Goal: Find specific page/section: Find specific page/section

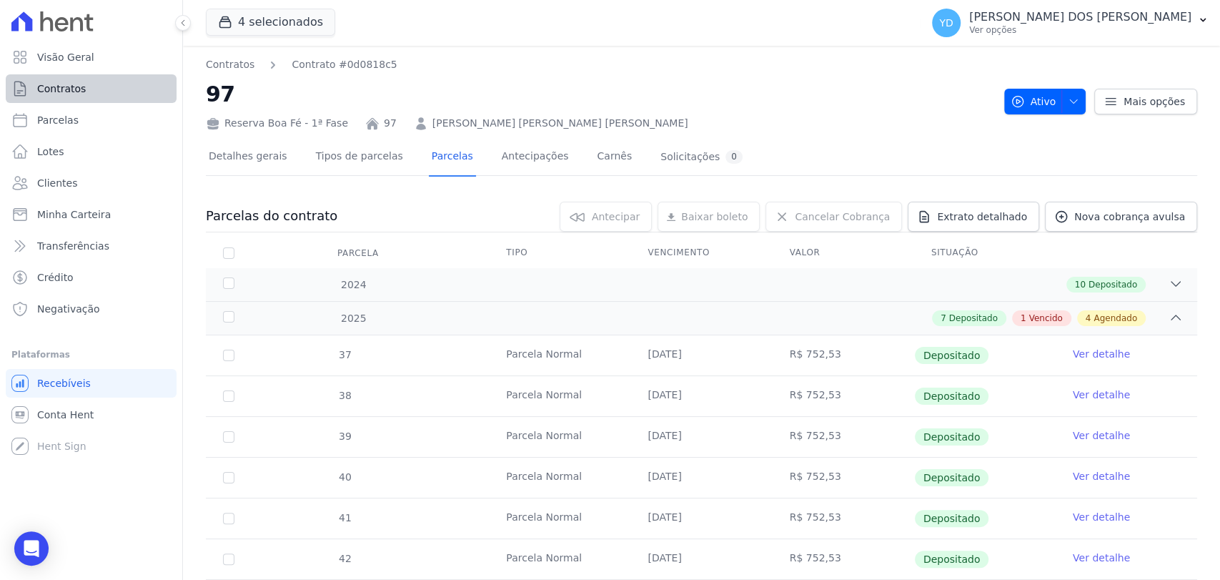
scroll to position [397, 0]
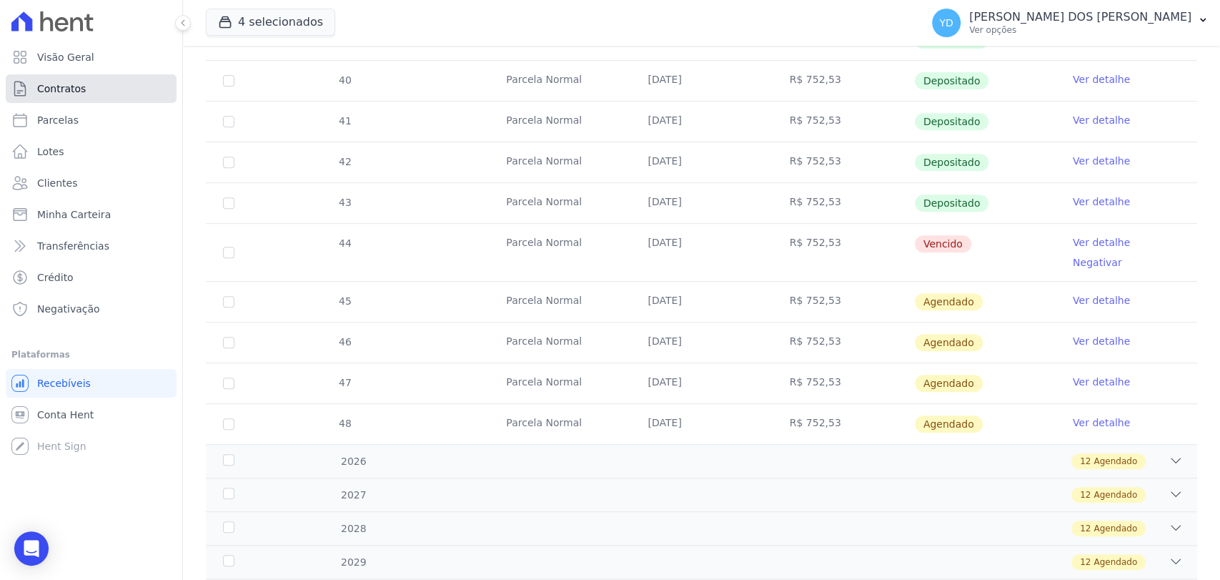
click at [72, 95] on span "Contratos" at bounding box center [61, 88] width 49 height 14
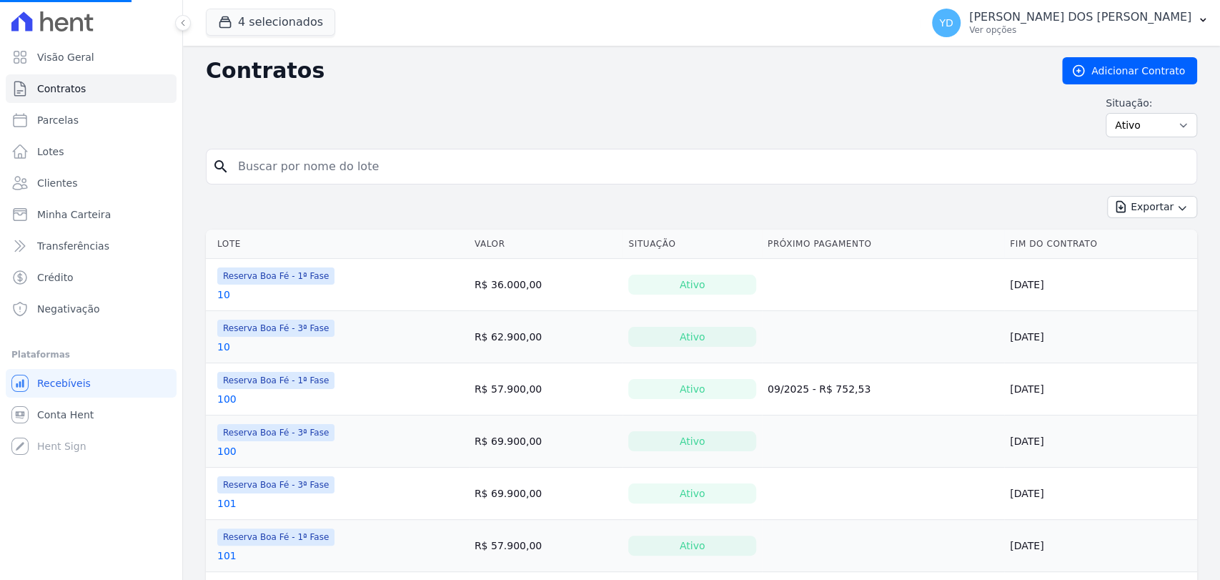
click at [390, 179] on input "search" at bounding box center [709, 166] width 961 height 29
type input "b"
click at [390, 179] on input "search" at bounding box center [709, 166] width 961 height 29
click at [352, 166] on input "bruno" at bounding box center [709, 166] width 961 height 29
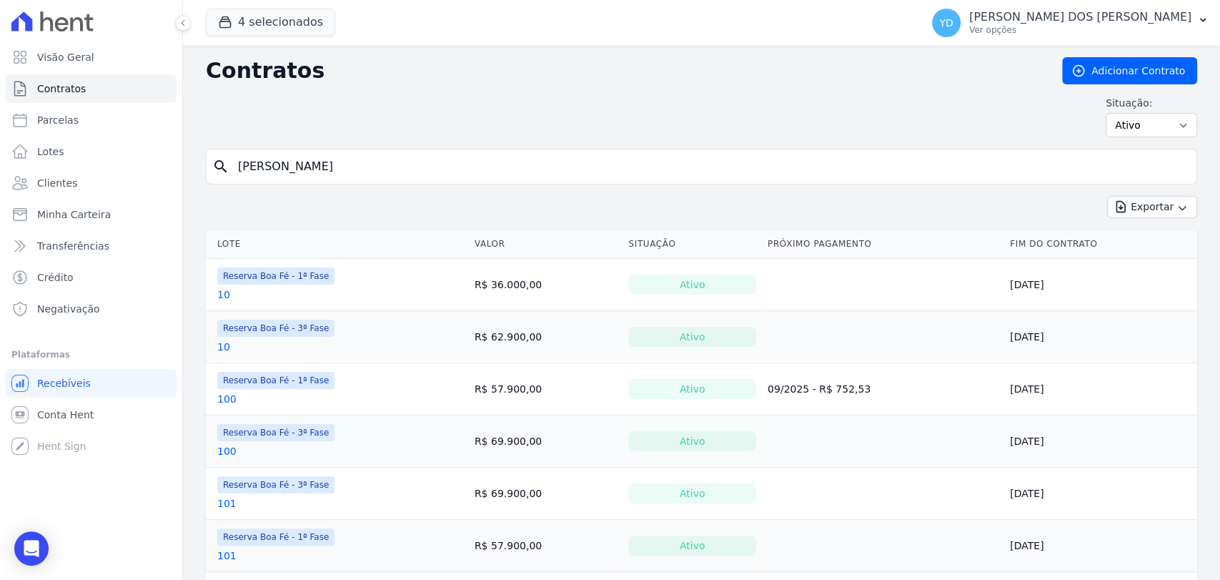
click at [352, 166] on input "bruno" at bounding box center [709, 166] width 961 height 29
type input "b12"
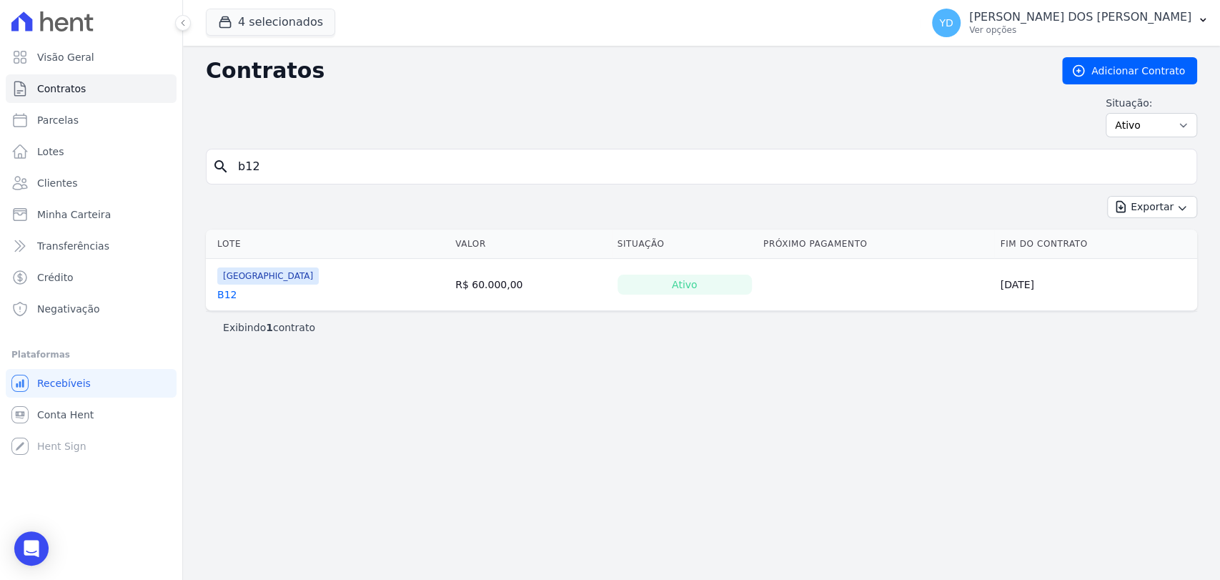
click at [372, 168] on input "b12" at bounding box center [709, 166] width 961 height 29
type input "f3"
click at [287, 155] on input "f3" at bounding box center [709, 166] width 961 height 29
click at [273, 157] on input "f3" at bounding box center [709, 166] width 961 height 29
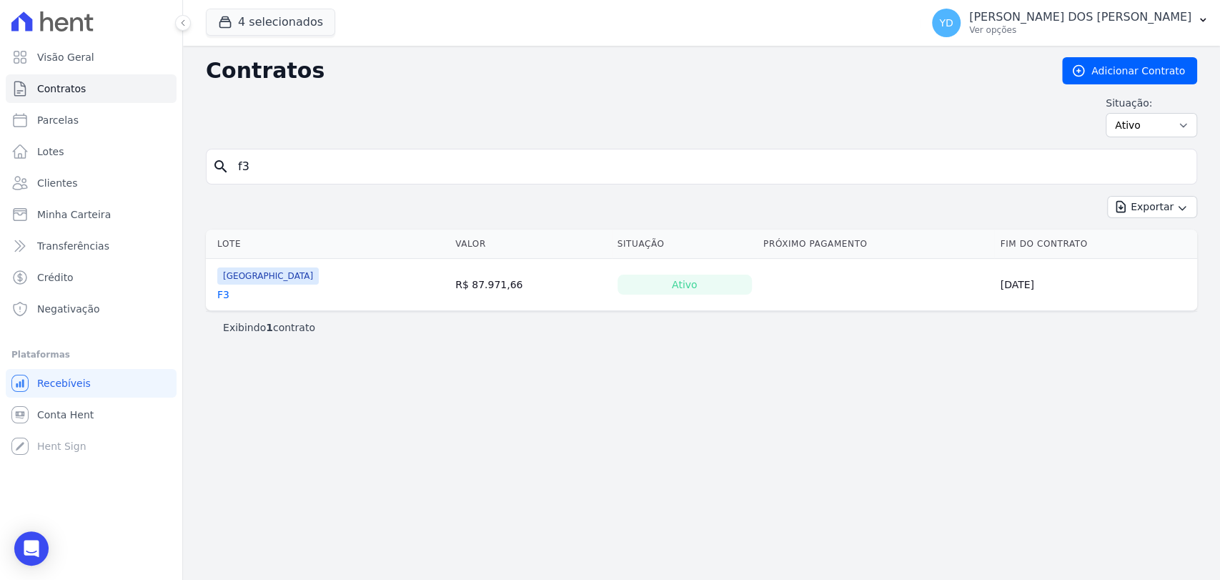
click at [273, 157] on input "f3" at bounding box center [709, 166] width 961 height 29
type input "h10"
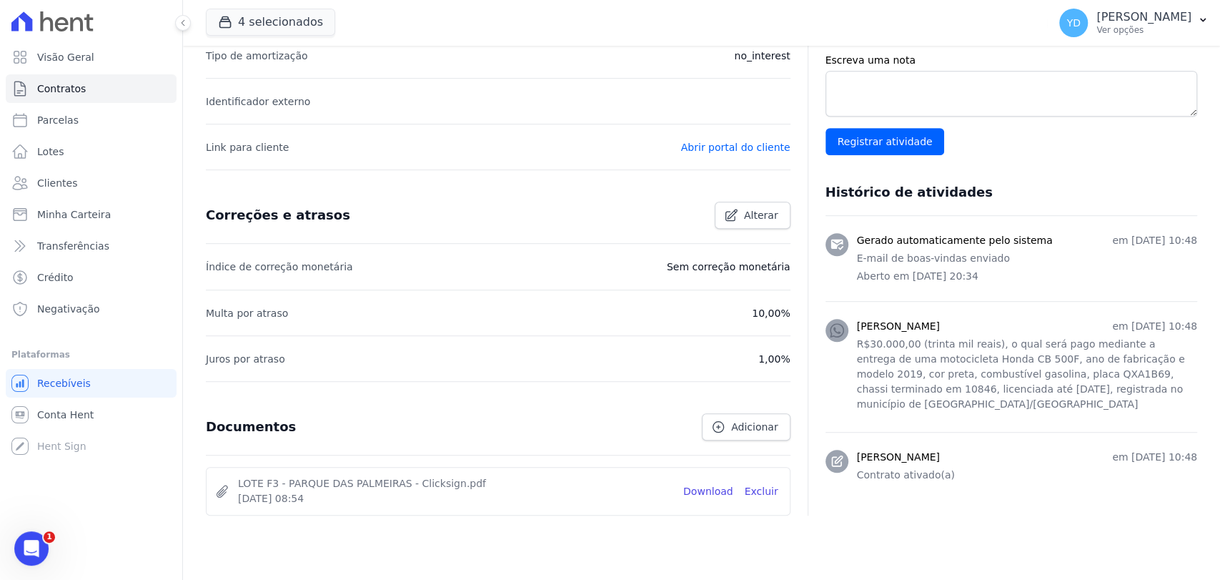
scroll to position [473, 0]
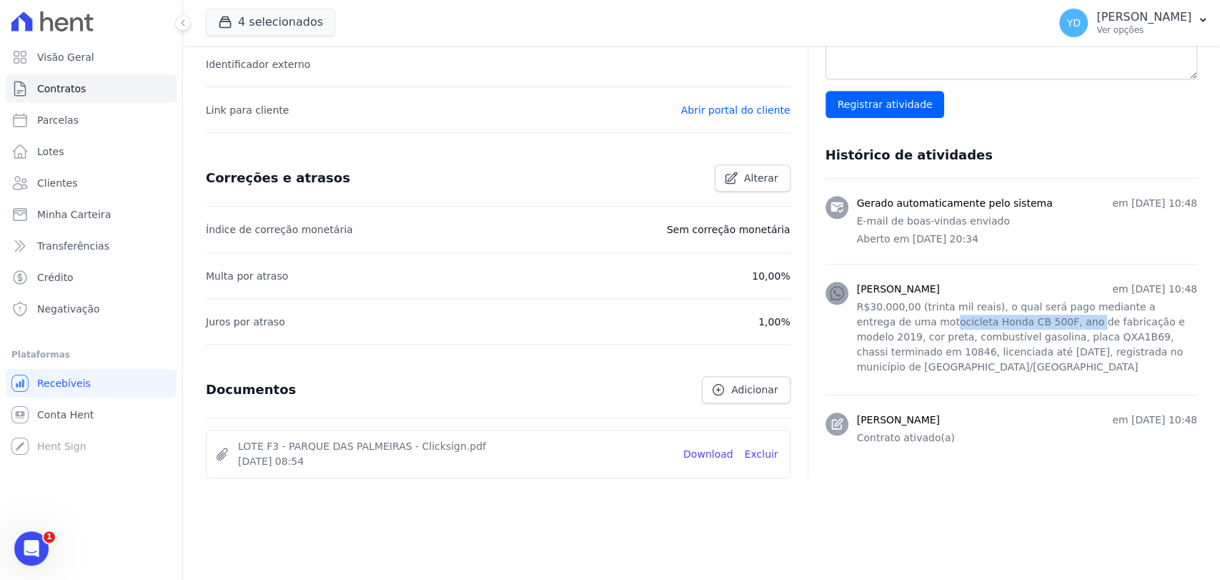
drag, startPoint x: 868, startPoint y: 327, endPoint x: 995, endPoint y: 327, distance: 127.2
click at [995, 327] on p "R$30.000,00 (trinta mil reais), o qual será pago mediante a entrega de uma moto…" at bounding box center [1027, 336] width 340 height 75
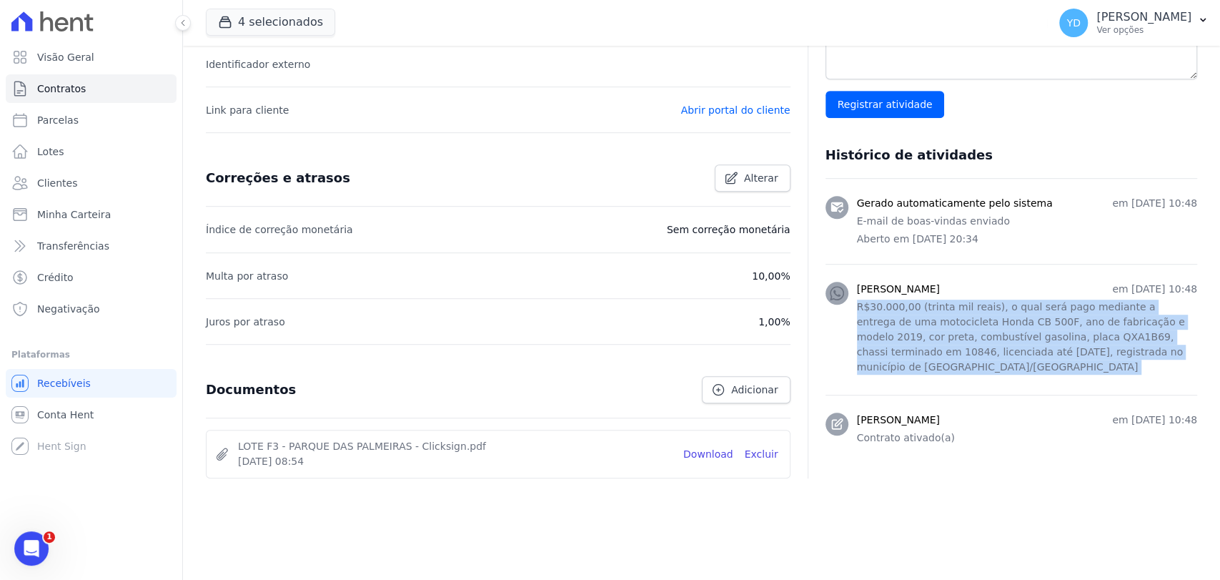
click at [995, 327] on p "R$30.000,00 (trinta mil reais), o qual será pago mediante a entrega de uma moto…" at bounding box center [1027, 336] width 340 height 75
click at [918, 352] on p "R$30.000,00 (trinta mil reais), o qual será pago mediante a entrega de uma moto…" at bounding box center [1027, 336] width 340 height 75
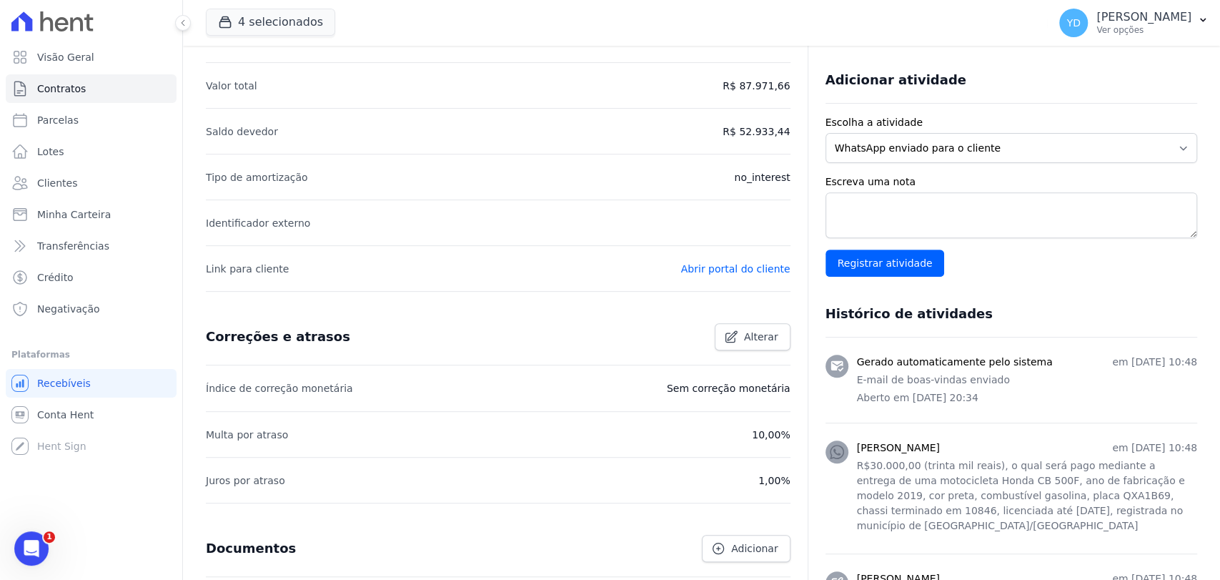
scroll to position [0, 0]
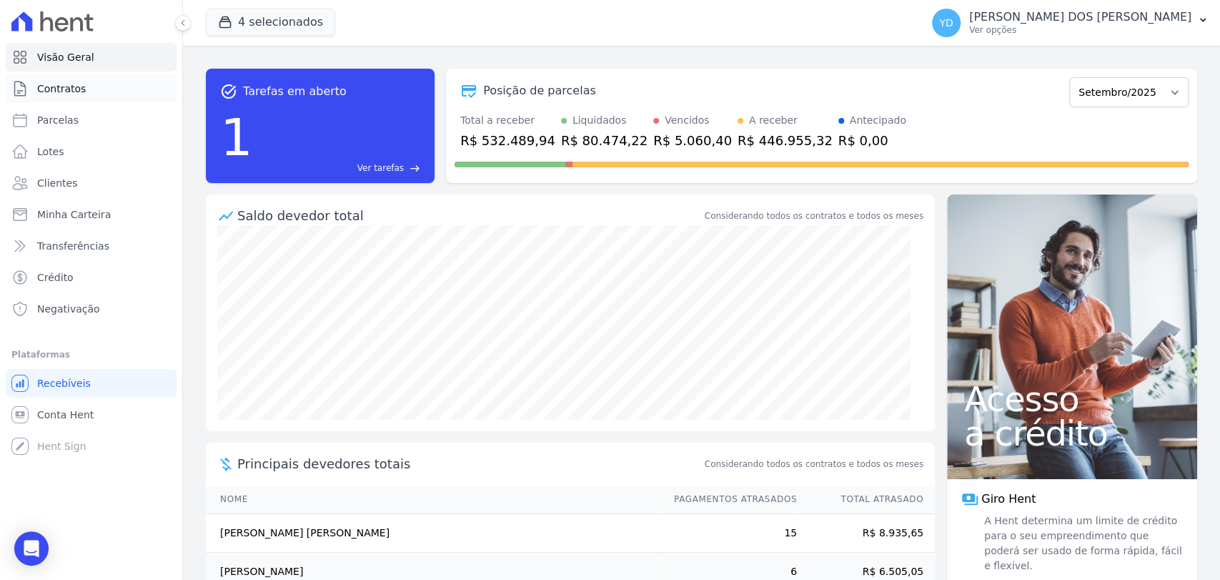
click at [116, 84] on link "Contratos" at bounding box center [91, 88] width 171 height 29
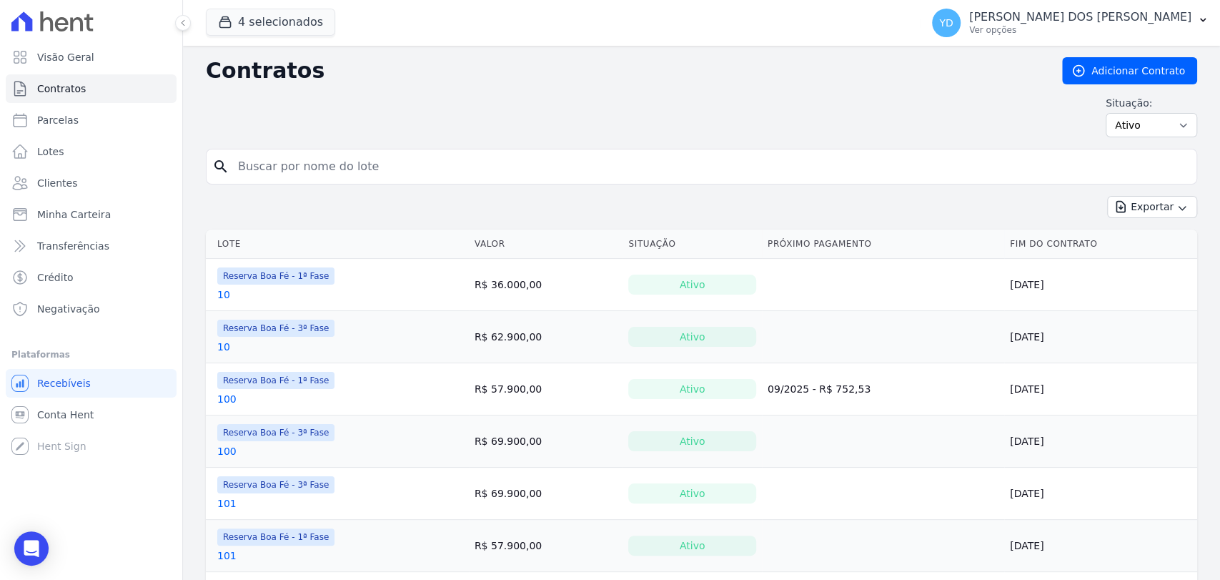
click at [437, 162] on input "search" at bounding box center [709, 166] width 961 height 29
type input "92"
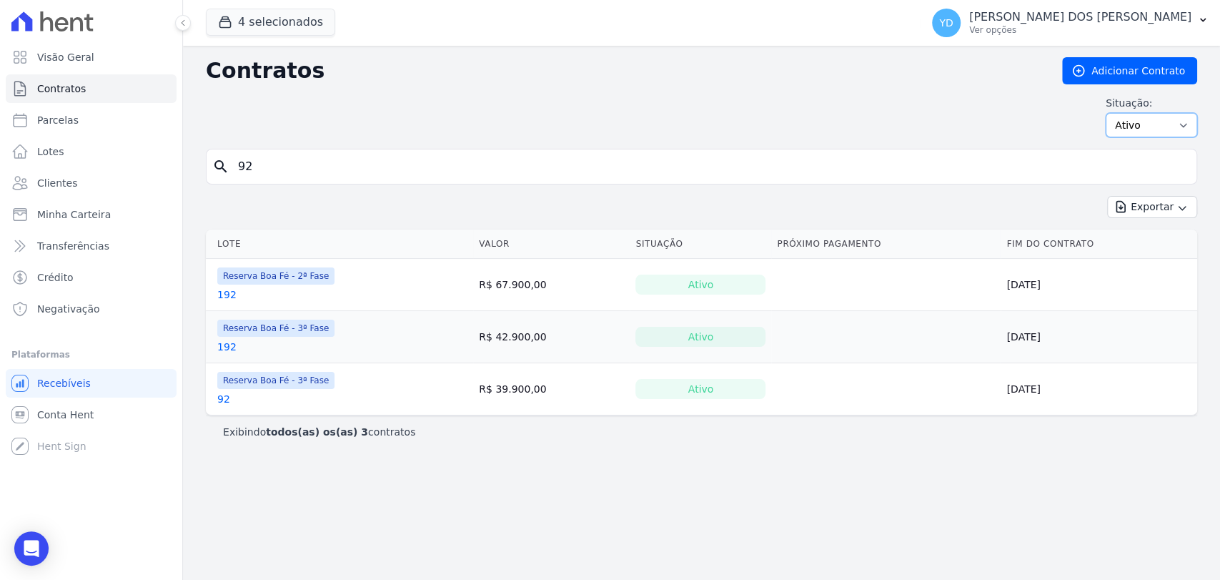
drag, startPoint x: 1171, startPoint y: 119, endPoint x: 1168, endPoint y: 131, distance: 13.2
click at [1171, 119] on select "Ativo Todos Pausado Distratado Rascunho Expirado Encerrado" at bounding box center [1151, 125] width 91 height 24
select select "all"
click at [1112, 113] on select "Ativo Todos Pausado Distratado Rascunho Expirado Encerrado" at bounding box center [1151, 125] width 91 height 24
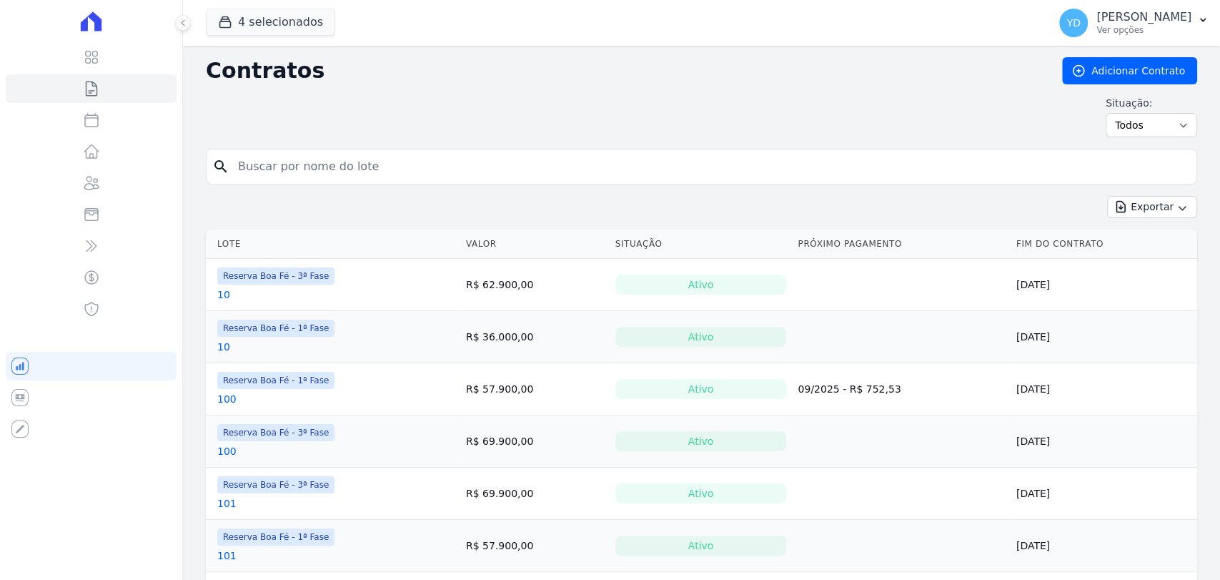
click at [750, 171] on input "search" at bounding box center [709, 166] width 961 height 29
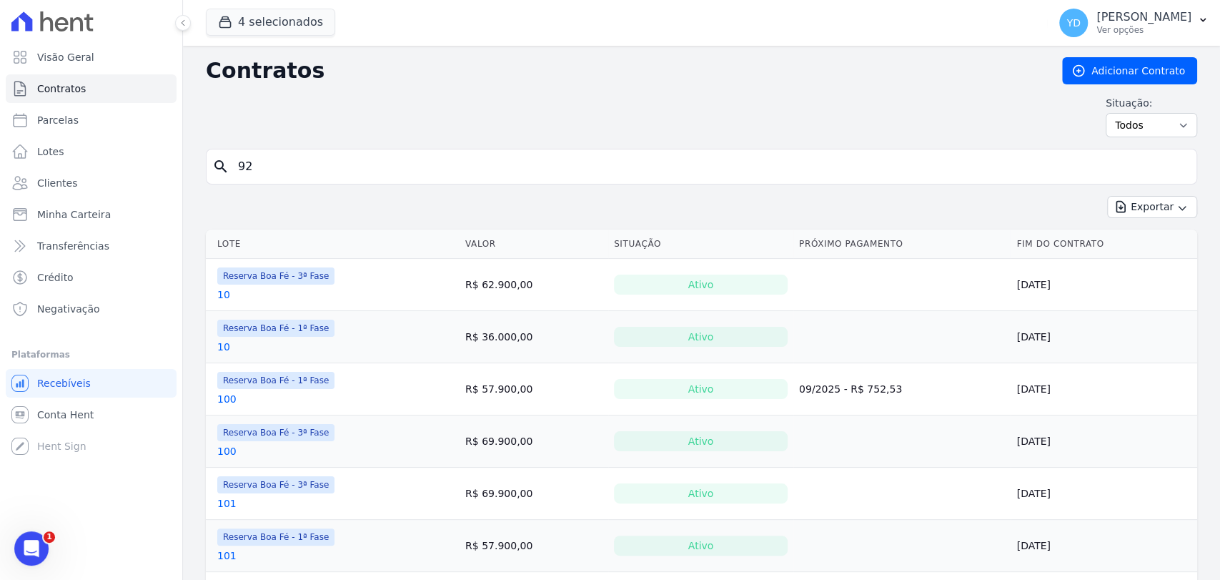
type input "92"
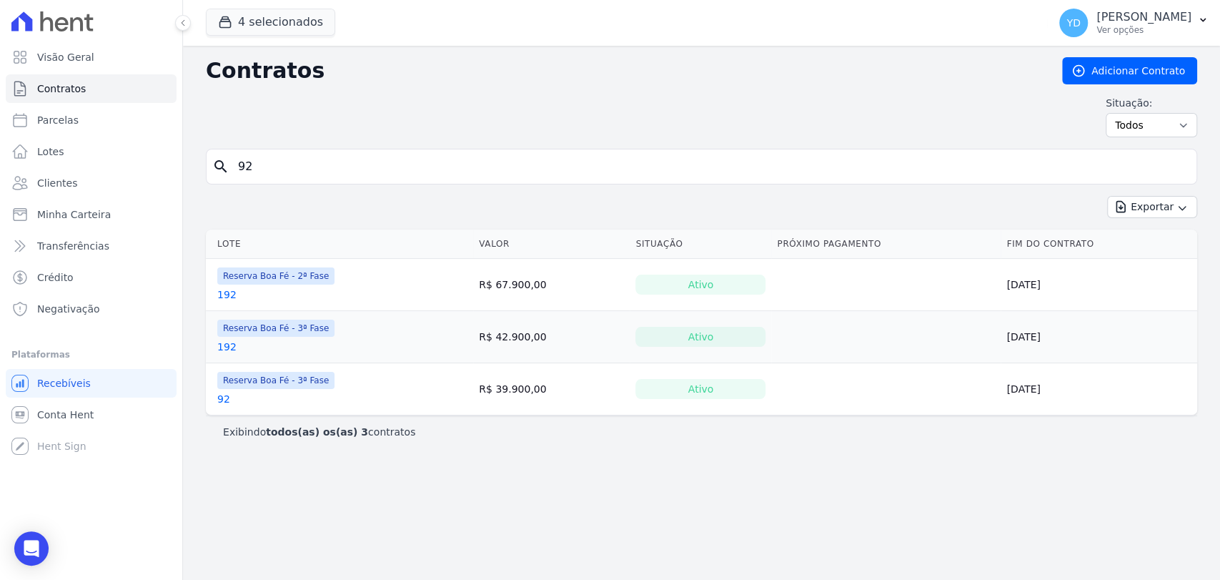
click at [665, 162] on input "92" at bounding box center [709, 166] width 961 height 29
type input "86"
